Goal: Information Seeking & Learning: Learn about a topic

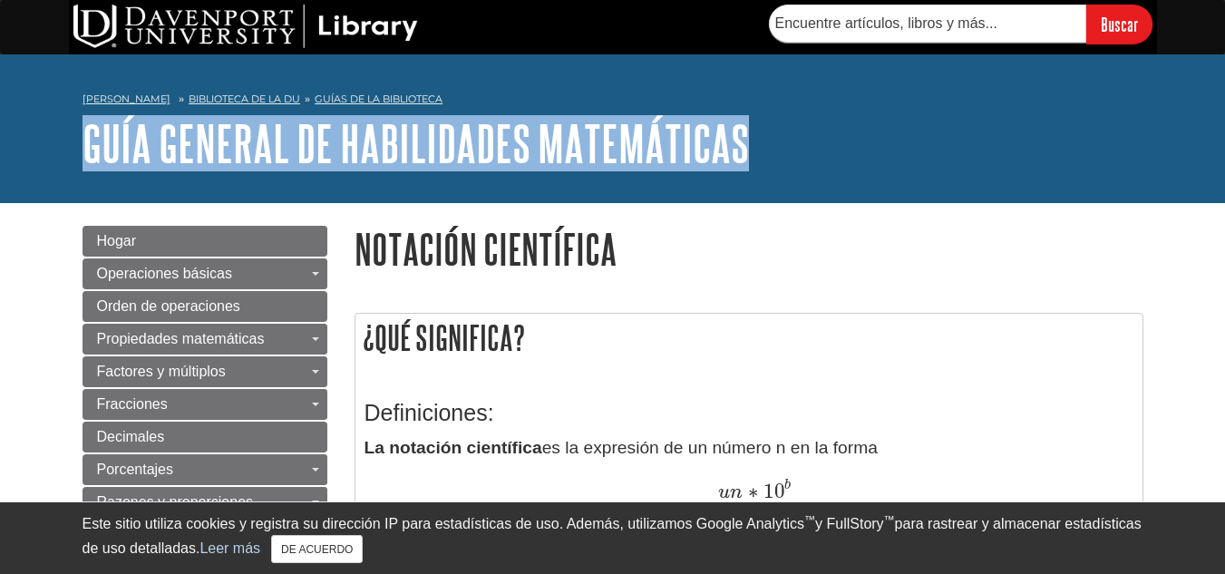
drag, startPoint x: 1221, startPoint y: 97, endPoint x: 1221, endPoint y: 119, distance: 21.8
click at [1221, 119] on div "Mi Davenport Biblioteca de la DU Guías de la biblioteca Guía general de habilid…" at bounding box center [612, 128] width 1225 height 149
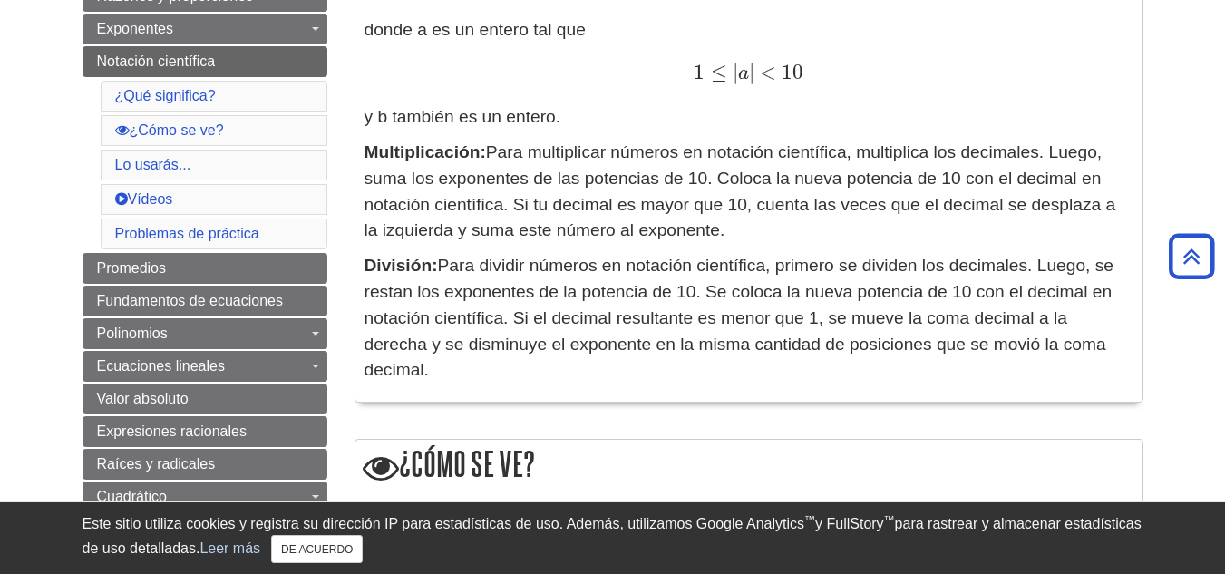
scroll to position [518, 0]
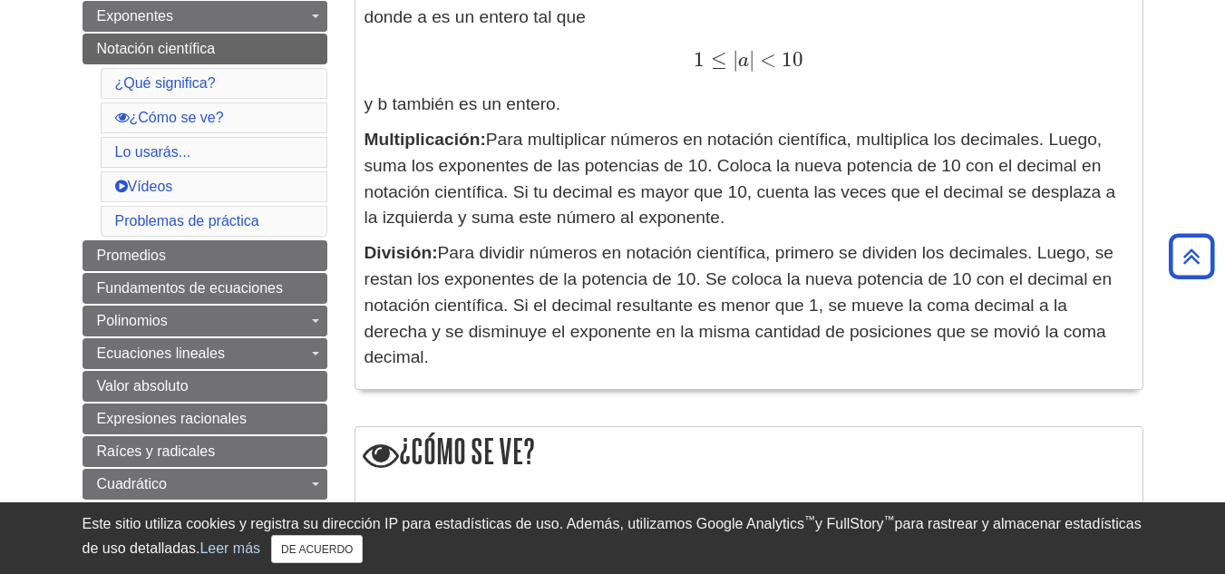
drag, startPoint x: 494, startPoint y: 131, endPoint x: 726, endPoint y: 219, distance: 248.1
click at [726, 219] on p "Multiplicación: Para multiplicar números en notación científica, multiplica los…" at bounding box center [748, 179] width 769 height 104
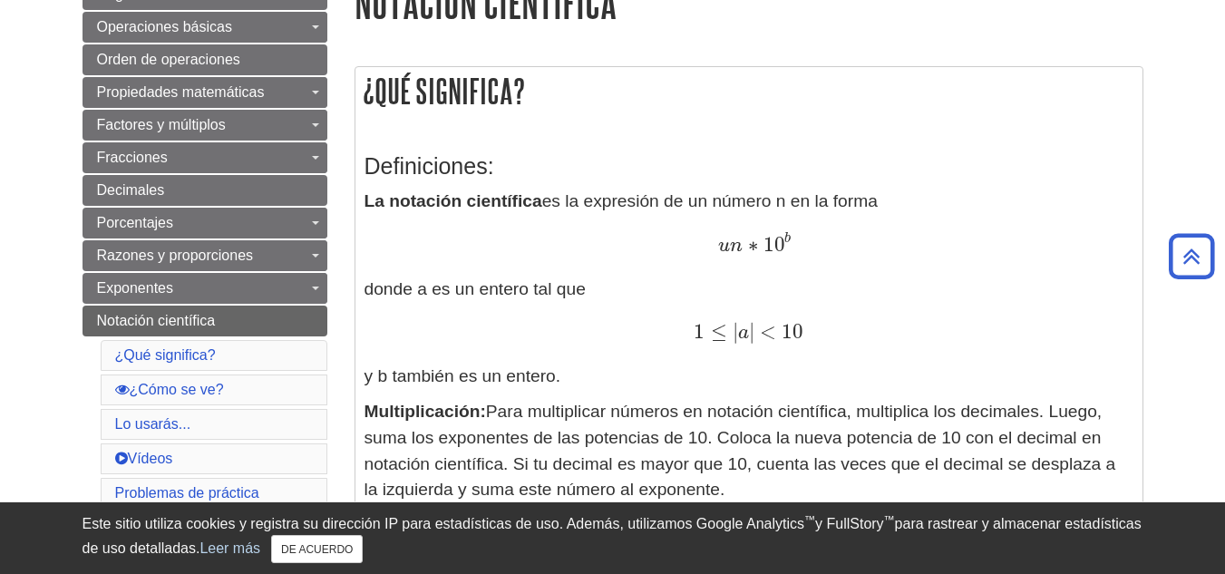
scroll to position [180, 0]
